Goal: Task Accomplishment & Management: Use online tool/utility

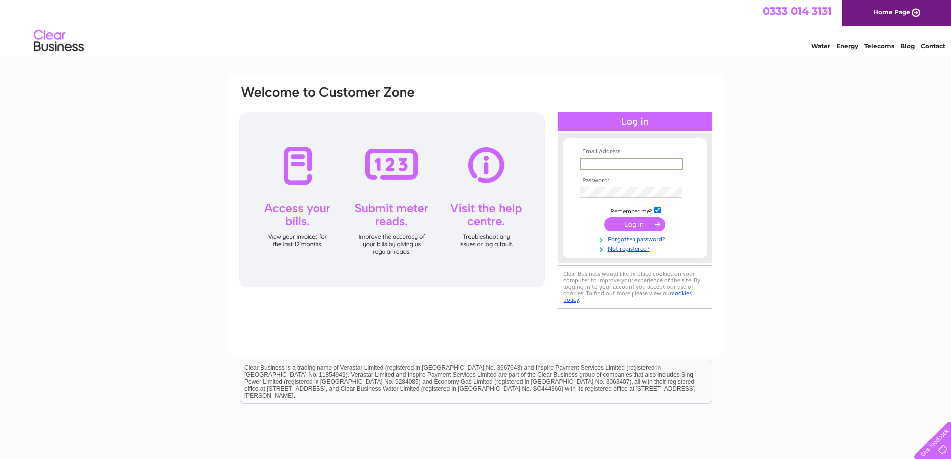
click at [597, 158] on input "text" at bounding box center [631, 164] width 104 height 12
type input "ssimpson@caleygroup.com"
click at [604, 217] on input "submit" at bounding box center [634, 224] width 61 height 14
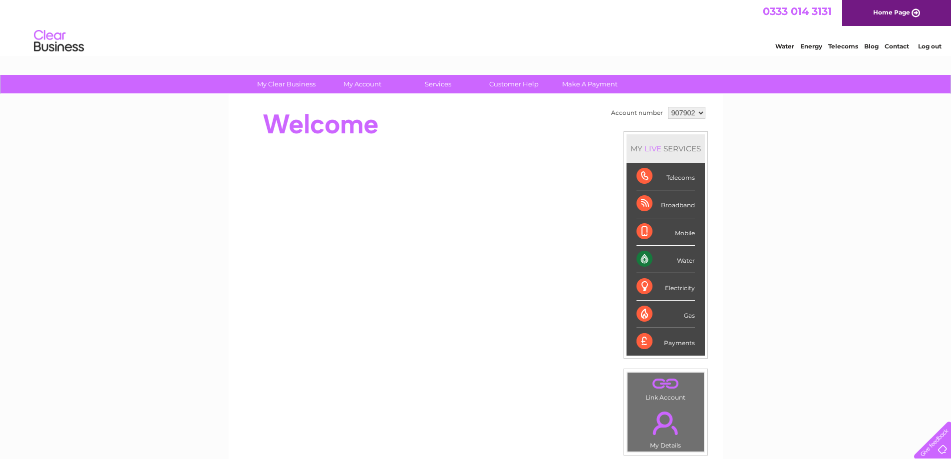
drag, startPoint x: 658, startPoint y: 258, endPoint x: 648, endPoint y: 260, distance: 9.7
click at [657, 259] on div "Water" at bounding box center [665, 259] width 58 height 27
click at [647, 258] on div "Water" at bounding box center [665, 259] width 58 height 27
click at [640, 258] on div "Water" at bounding box center [665, 259] width 58 height 27
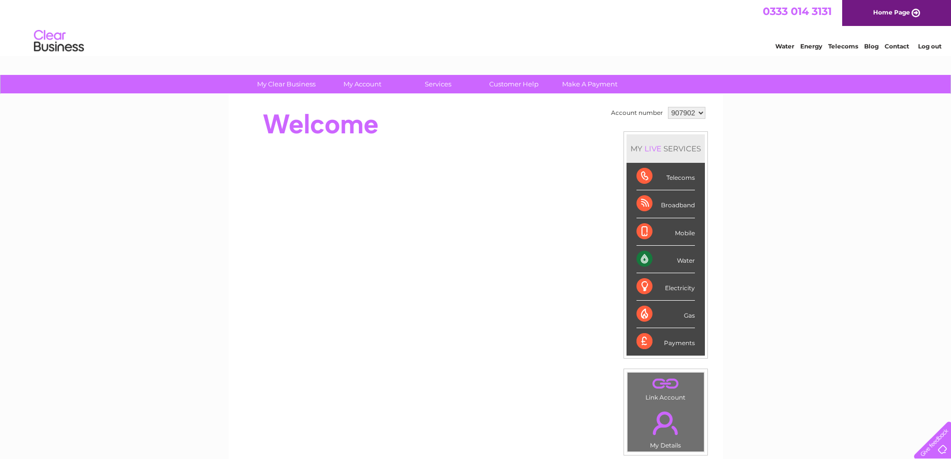
click at [640, 258] on div "Water" at bounding box center [665, 259] width 58 height 27
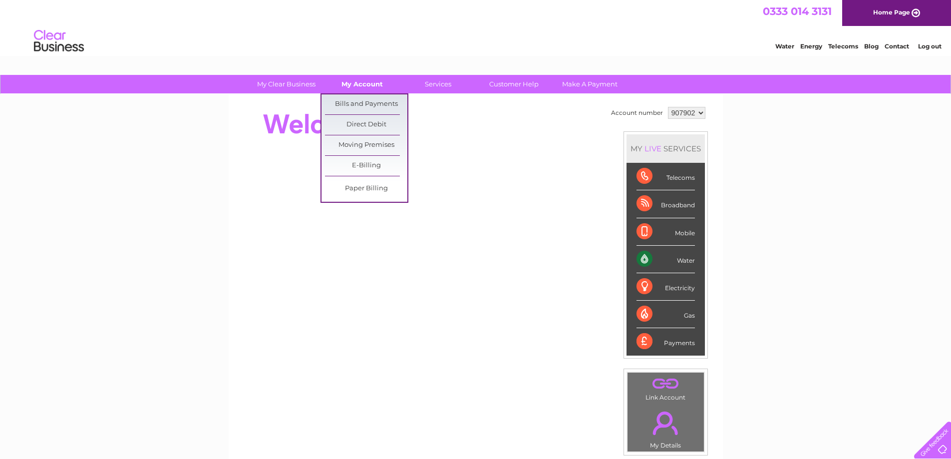
click at [369, 86] on link "My Account" at bounding box center [362, 84] width 82 height 18
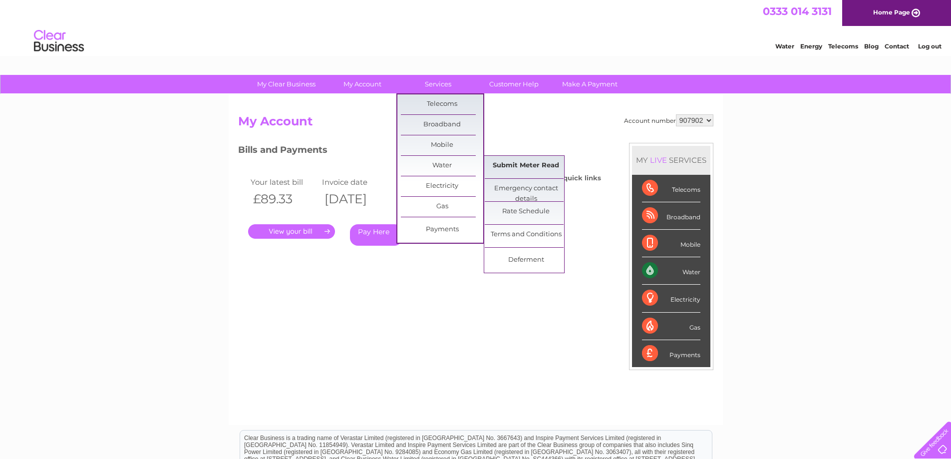
click at [524, 161] on link "Submit Meter Read" at bounding box center [526, 166] width 82 height 20
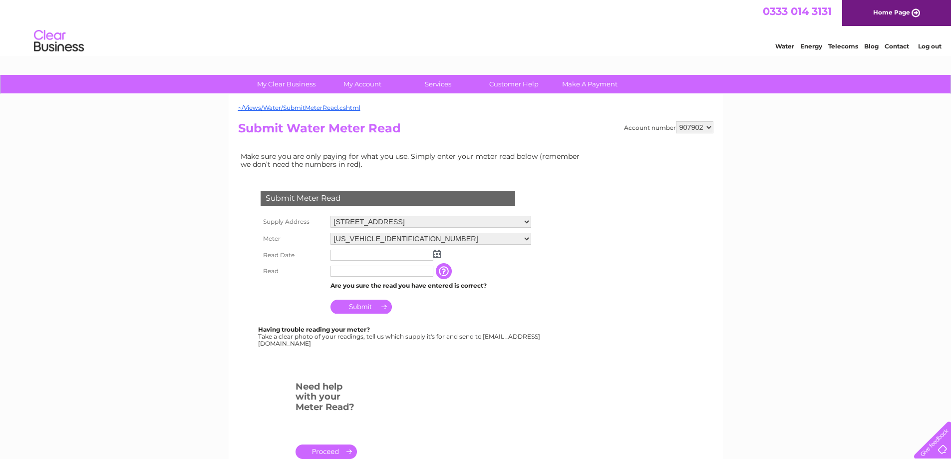
click at [378, 255] on input "text" at bounding box center [381, 255] width 103 height 11
click at [435, 258] on img at bounding box center [436, 254] width 7 height 8
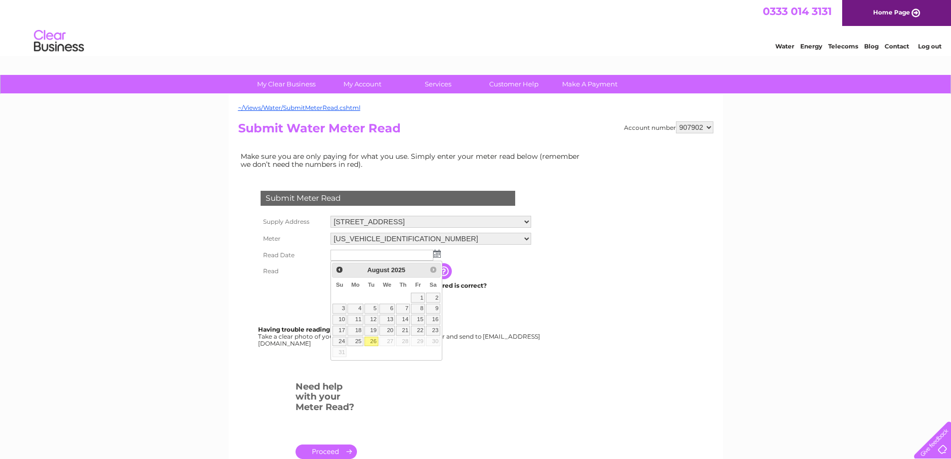
click at [375, 337] on link "26" at bounding box center [371, 341] width 14 height 10
type input "2025/08/26"
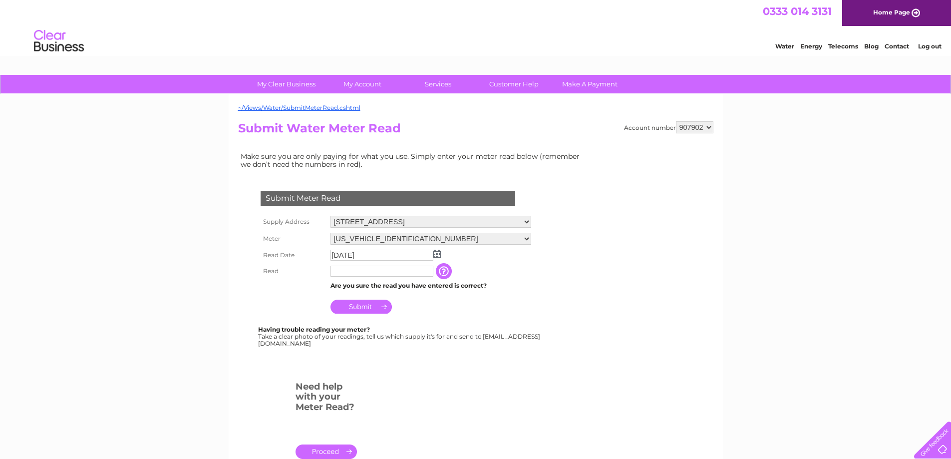
drag, startPoint x: 424, startPoint y: 276, endPoint x: 410, endPoint y: 272, distance: 14.1
click at [414, 273] on input "text" at bounding box center [381, 271] width 103 height 11
type input "00128"
click at [373, 306] on input "Submit" at bounding box center [360, 307] width 61 height 14
